Goal: Task Accomplishment & Management: Manage account settings

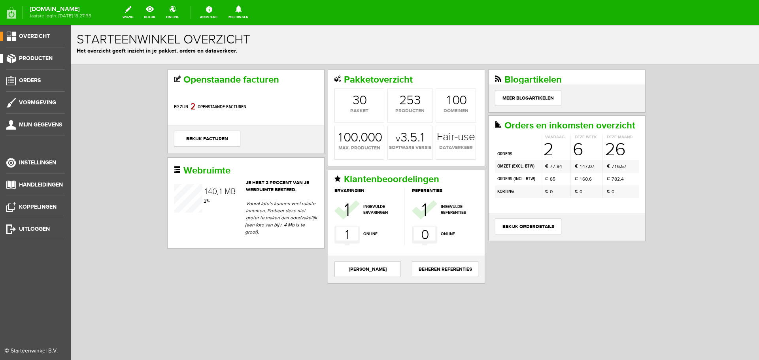
click at [24, 58] on span "Producten" at bounding box center [36, 58] width 34 height 7
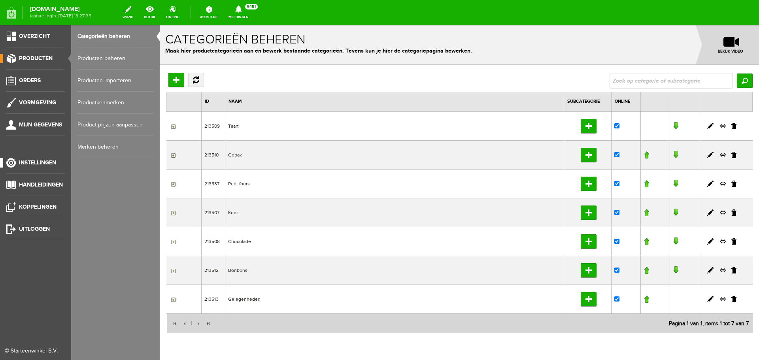
click at [52, 161] on span "Instellingen" at bounding box center [37, 162] width 37 height 7
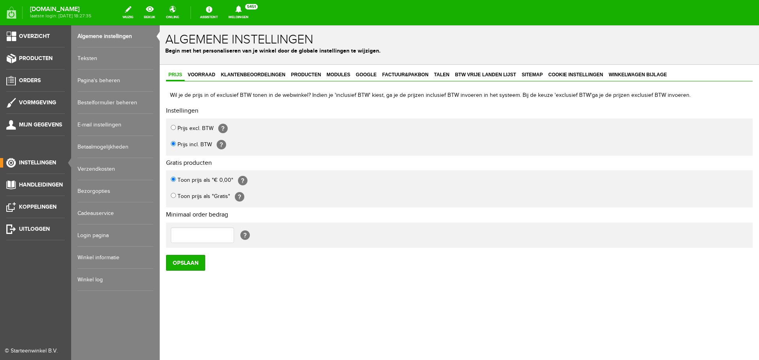
click at [111, 105] on link "Bestelformulier beheren" at bounding box center [115, 103] width 76 height 22
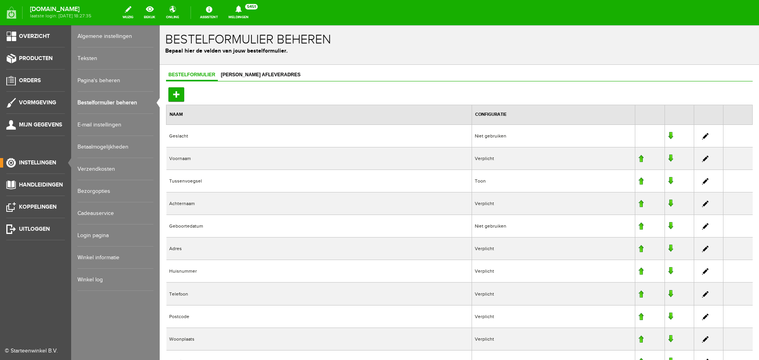
click at [94, 188] on link "Bezorgopties" at bounding box center [115, 191] width 76 height 22
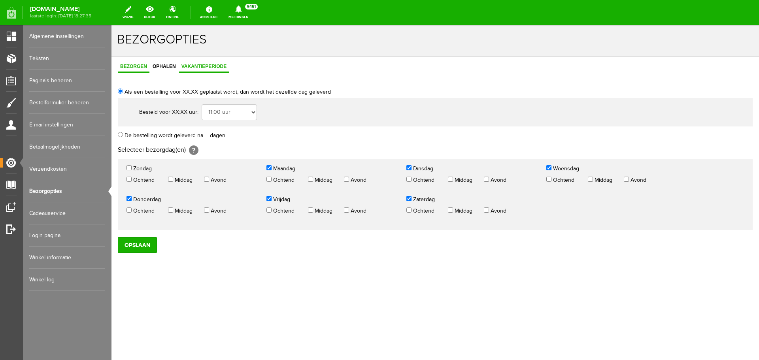
click at [207, 61] on link "Vakantieperiode" at bounding box center [204, 66] width 50 height 11
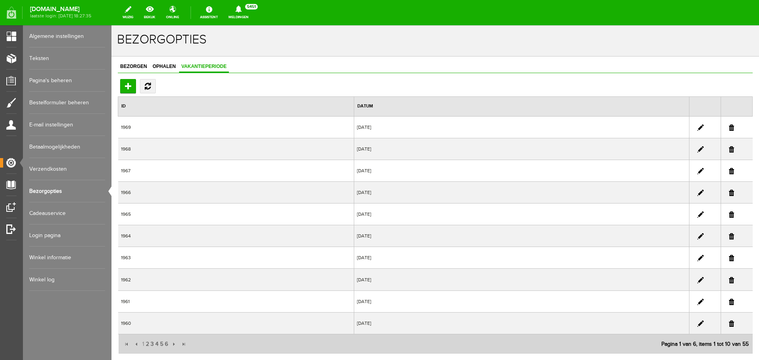
click at [347, 82] on div "Toevoegen" at bounding box center [435, 86] width 635 height 14
click at [354, 128] on td "[DATE]" at bounding box center [521, 127] width 335 height 22
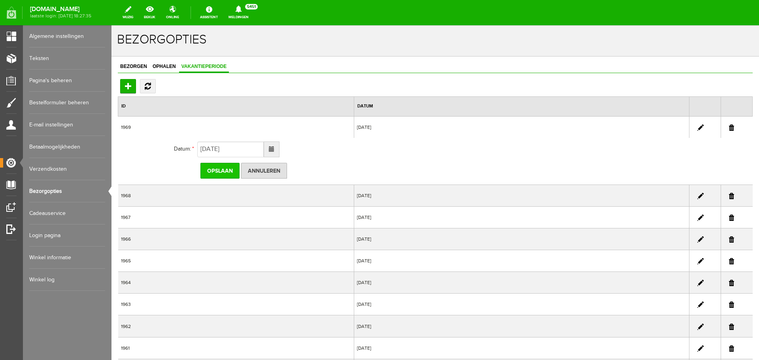
click at [216, 172] on input "Opslaan" at bounding box center [219, 171] width 39 height 16
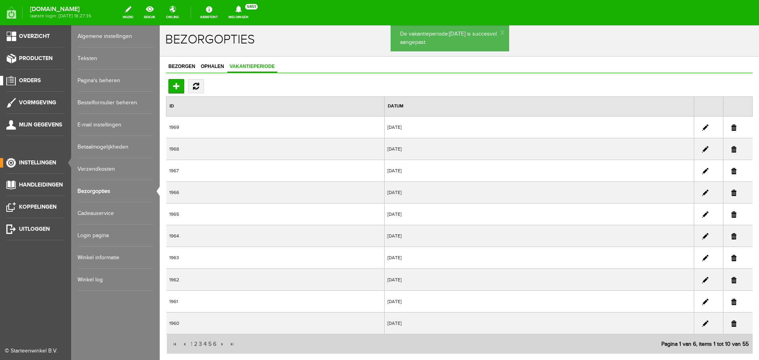
click at [35, 82] on span "Orders" at bounding box center [30, 80] width 22 height 7
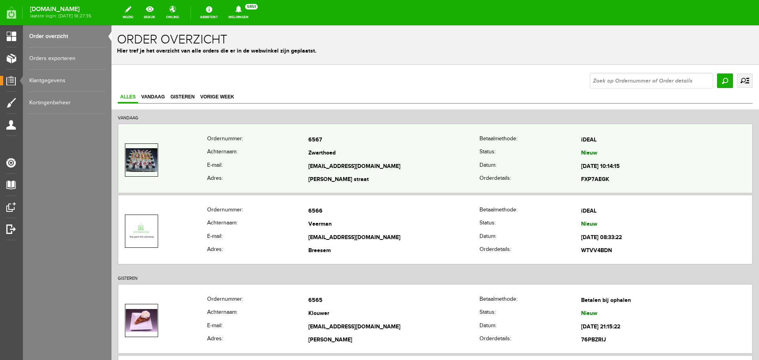
click at [258, 169] on th "E-mail:" at bounding box center [258, 166] width 102 height 13
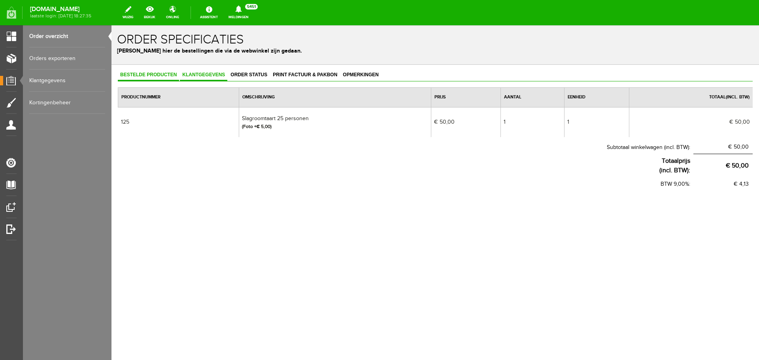
click at [205, 70] on link "Klantgegevens" at bounding box center [203, 75] width 47 height 11
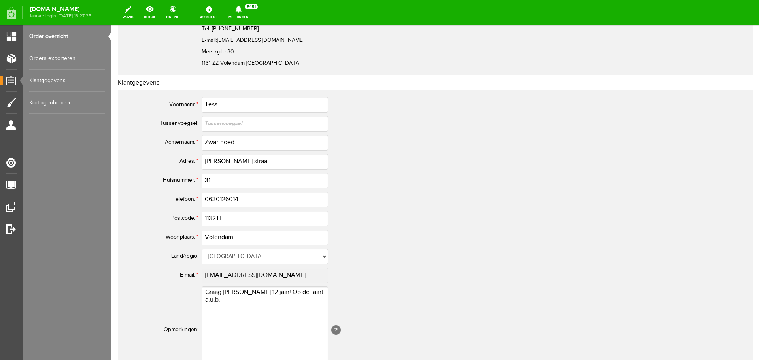
scroll to position [316, 0]
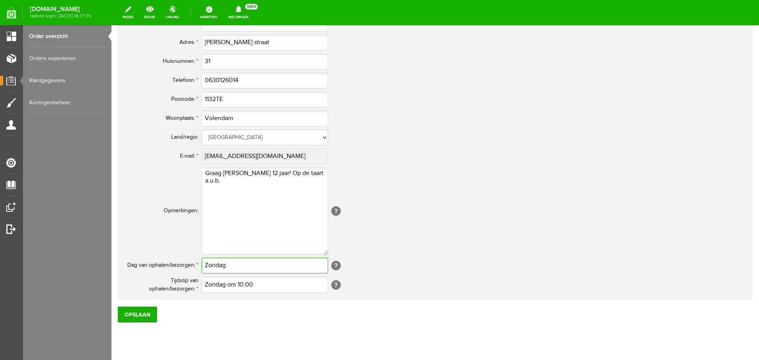
click at [234, 264] on input "Zondag" at bounding box center [265, 266] width 126 height 16
click at [167, 265] on span "Dag van ophalen/bezorgen:" at bounding box center [161, 265] width 68 height 6
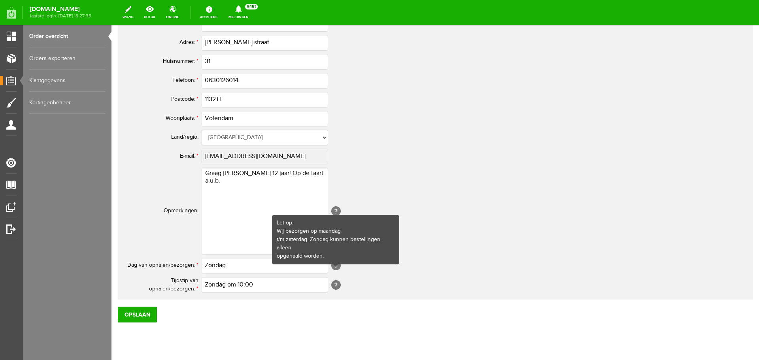
click at [334, 265] on span at bounding box center [335, 265] width 6 height 3
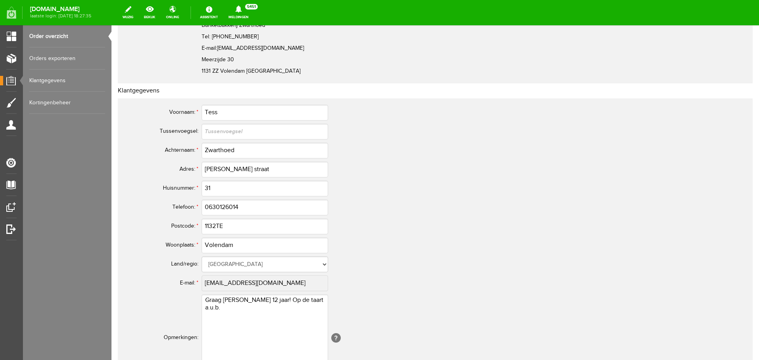
scroll to position [21, 0]
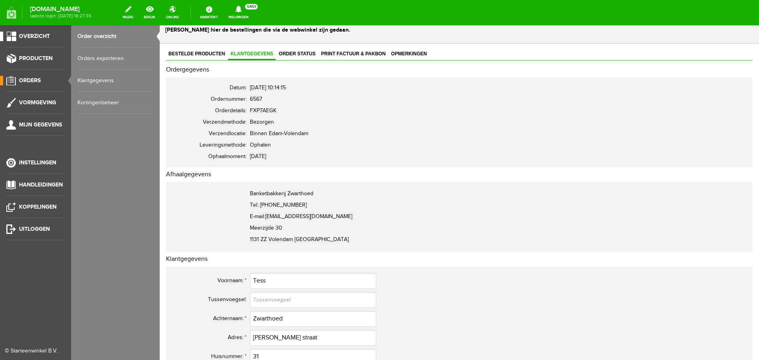
click at [41, 35] on span "Overzicht" at bounding box center [34, 36] width 31 height 7
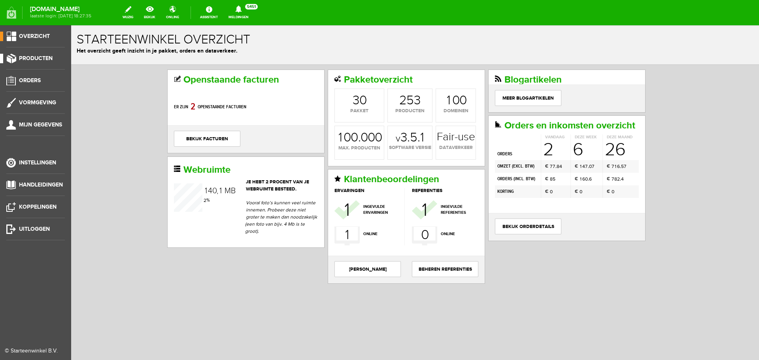
click at [9, 56] on link "Producten" at bounding box center [32, 58] width 65 height 9
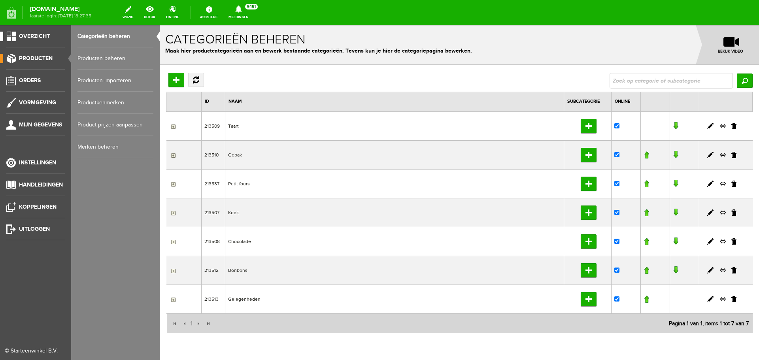
click at [41, 41] on link "Overzicht" at bounding box center [32, 36] width 65 height 9
